Goal: Information Seeking & Learning: Check status

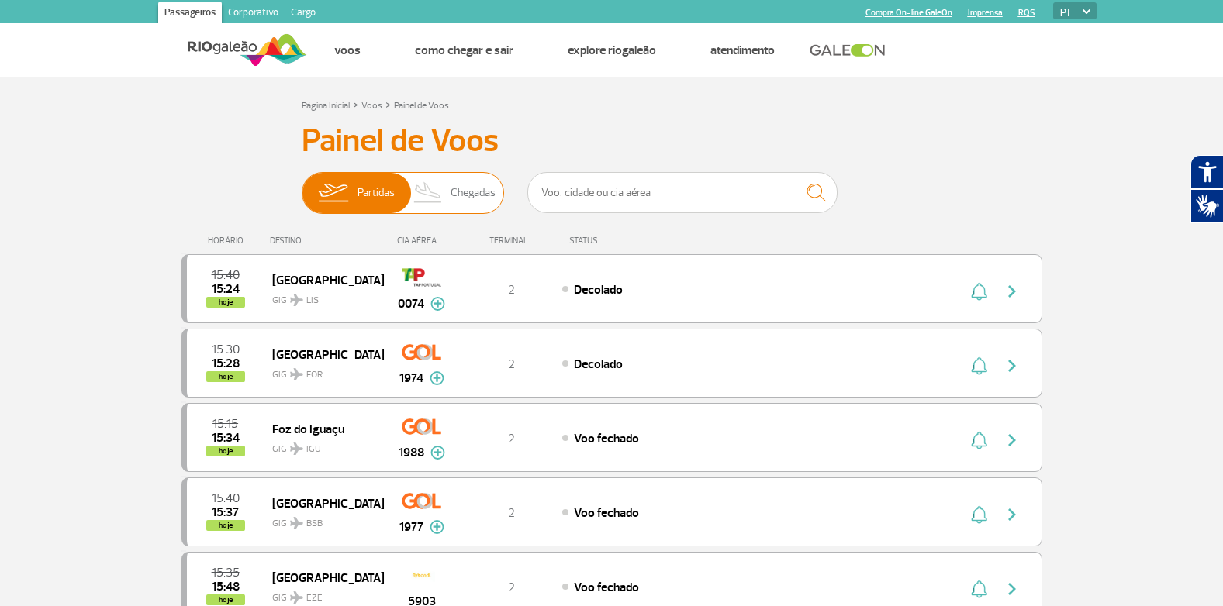
click at [439, 201] on img at bounding box center [429, 193] width 46 height 40
click at [302, 185] on input "Partidas Chegadas" at bounding box center [302, 185] width 0 height 0
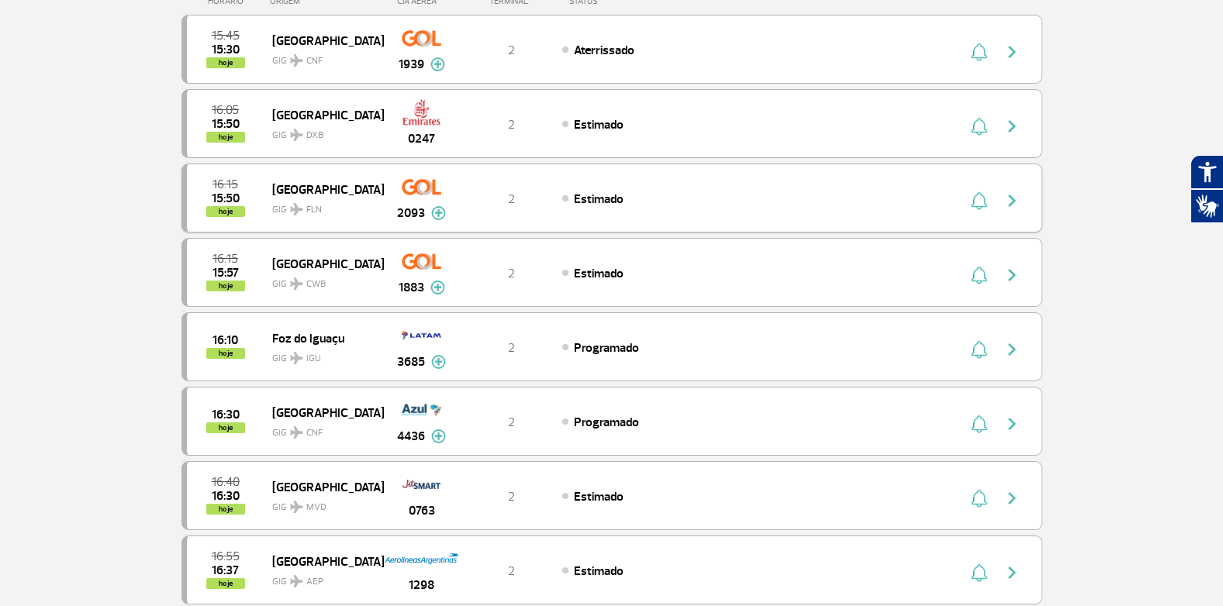
scroll to position [78, 0]
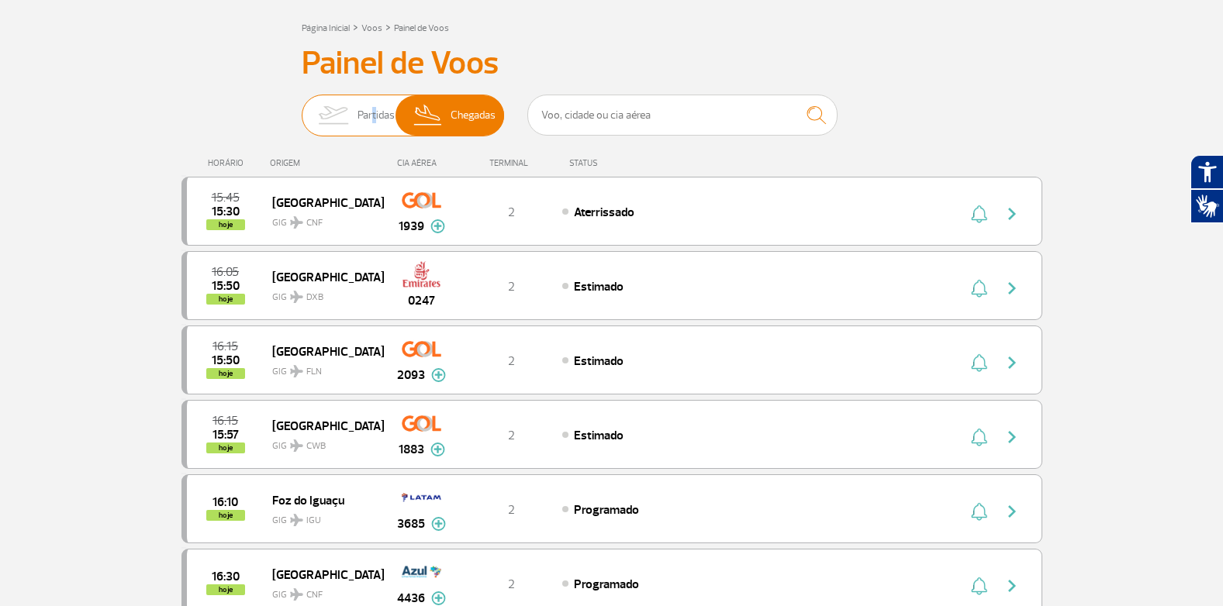
click at [371, 115] on span "Partidas" at bounding box center [376, 115] width 37 height 40
click at [302, 108] on input "Partidas Chegadas" at bounding box center [302, 108] width 0 height 0
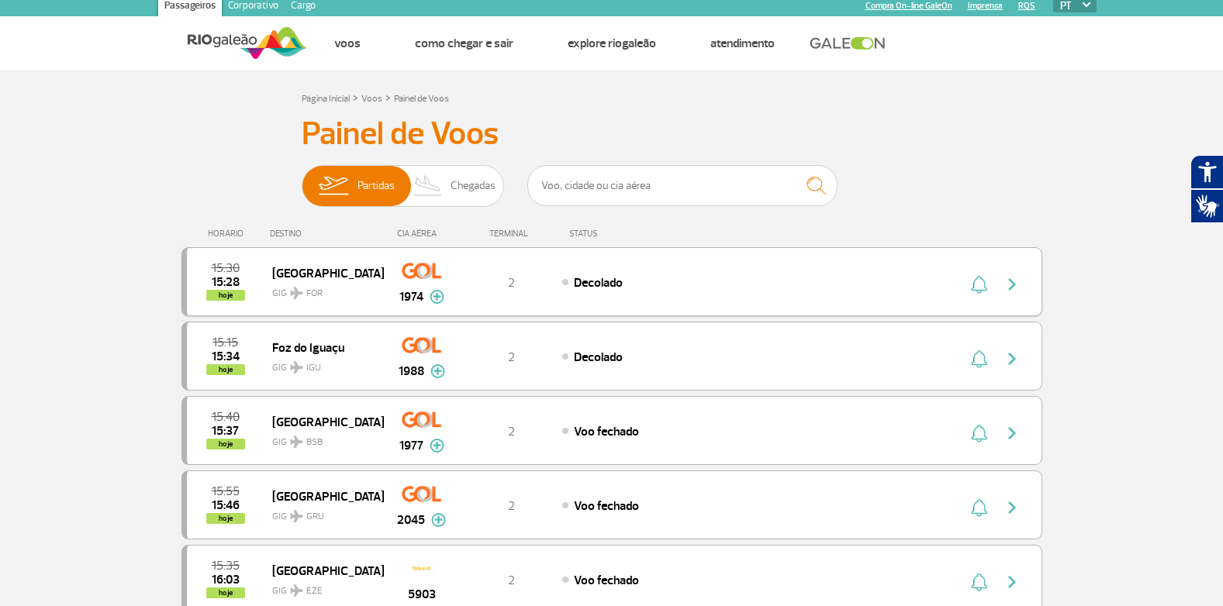
scroll to position [0, 0]
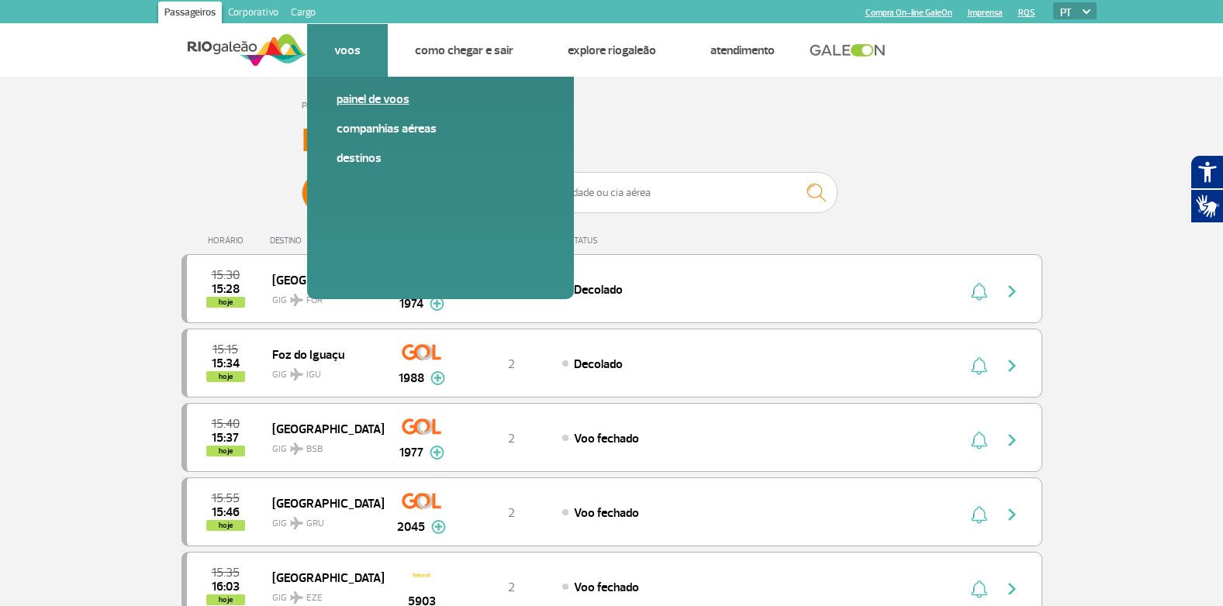
click at [363, 109] on span "Painel de voos" at bounding box center [441, 105] width 208 height 29
click at [354, 153] on link "Destinos" at bounding box center [441, 158] width 208 height 17
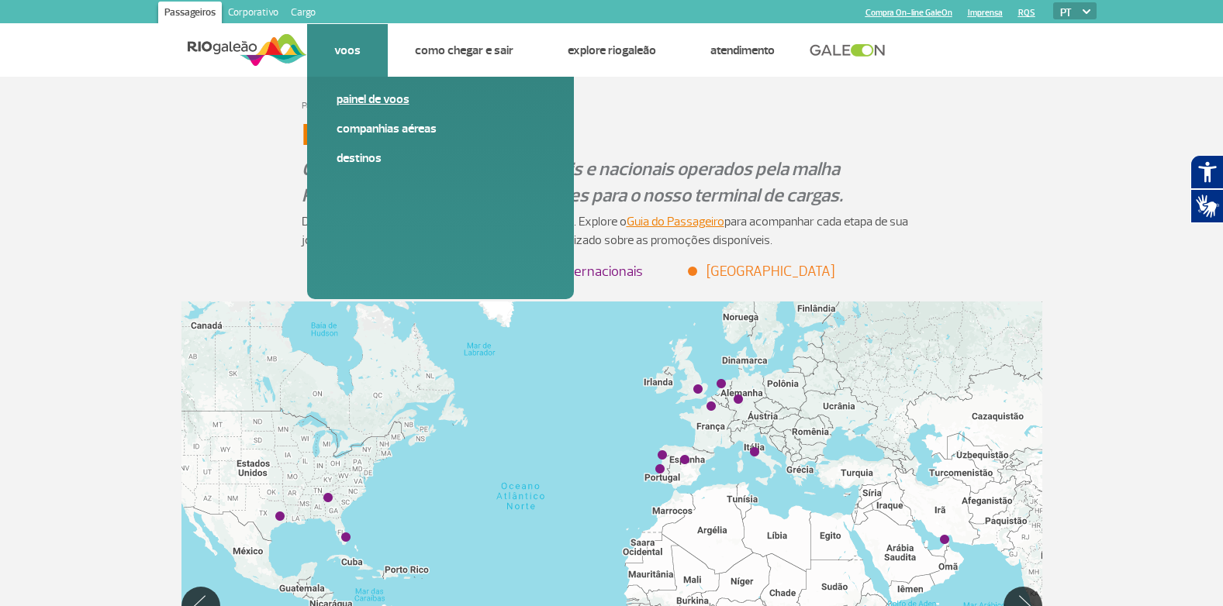
click at [337, 109] on span "Painel de voos" at bounding box center [441, 105] width 208 height 29
click at [371, 100] on link "Painel de voos" at bounding box center [441, 99] width 208 height 17
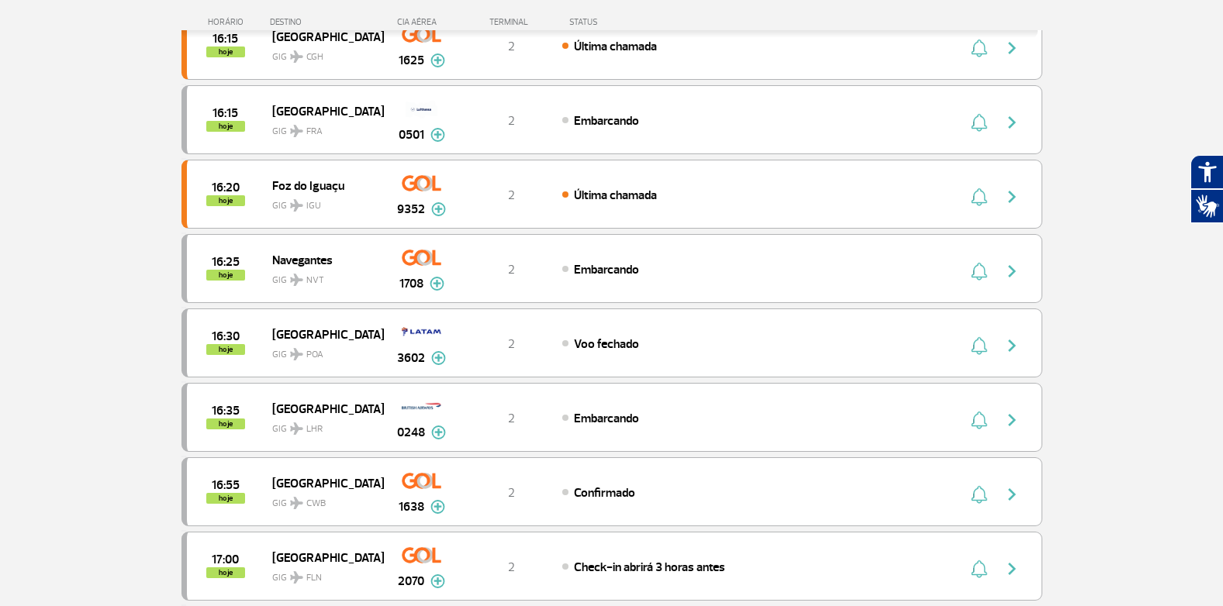
scroll to position [776, 0]
